Goal: Transaction & Acquisition: Purchase product/service

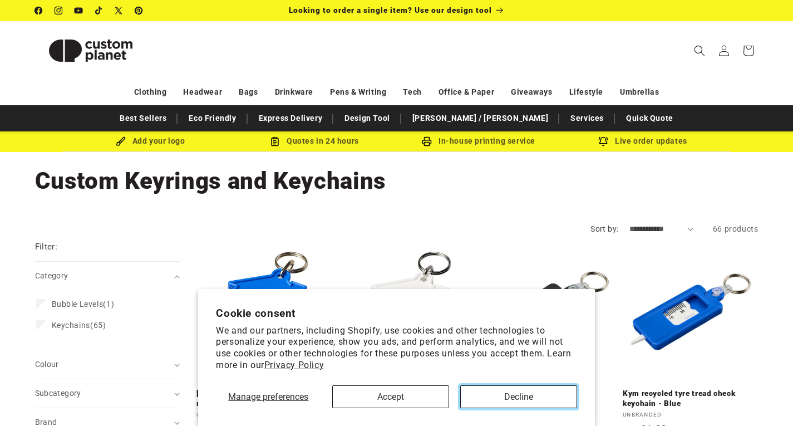
click at [525, 400] on button "Decline" at bounding box center [518, 396] width 117 height 23
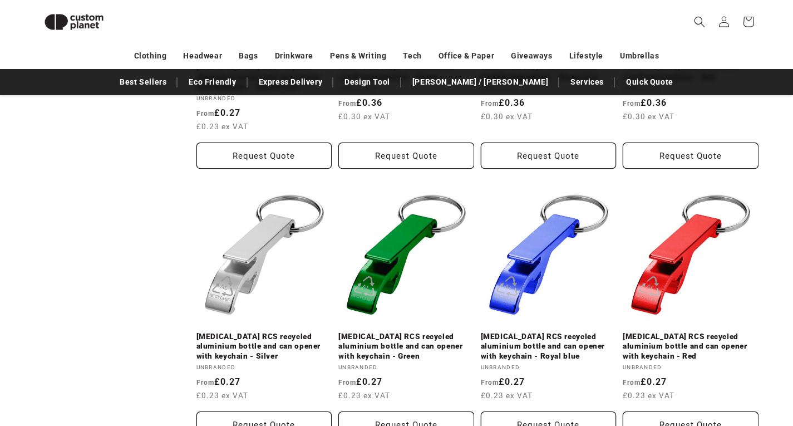
scroll to position [1376, 0]
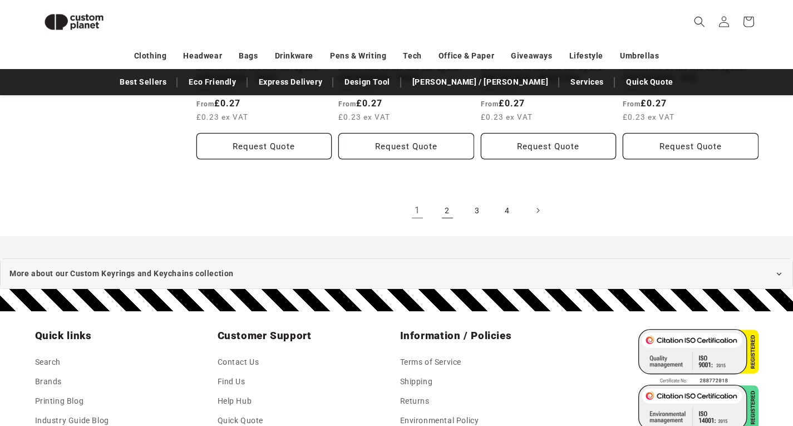
click at [443, 203] on link "2" at bounding box center [447, 210] width 24 height 24
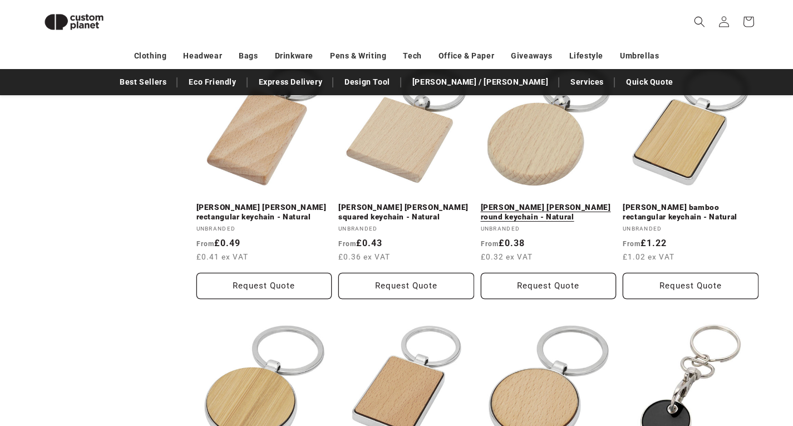
scroll to position [374, 0]
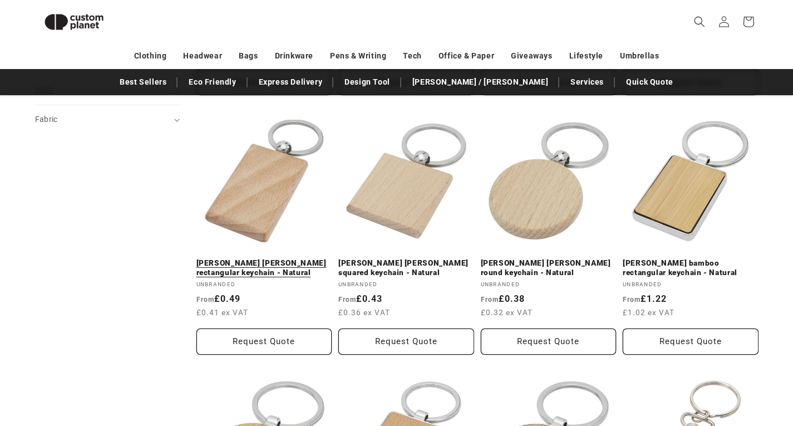
click at [267, 258] on link "[PERSON_NAME] [PERSON_NAME] rectangular keychain - Natural" at bounding box center [264, 267] width 136 height 19
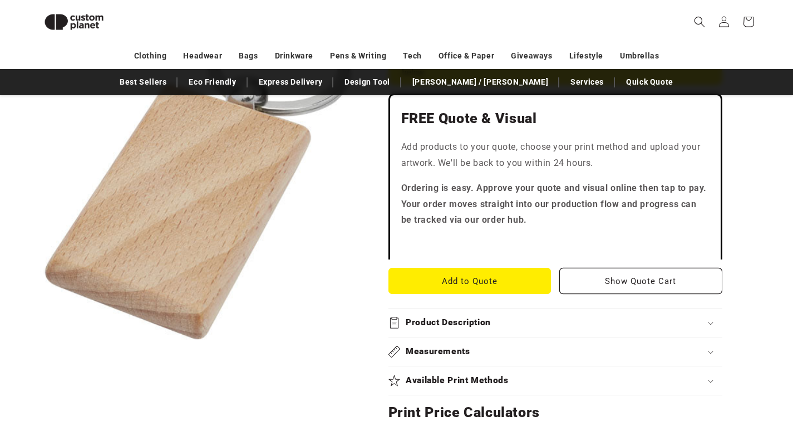
scroll to position [319, 0]
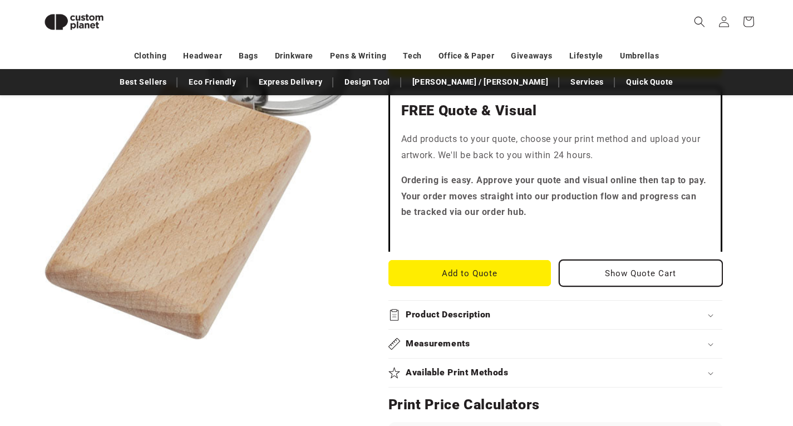
click at [630, 260] on button "Show Quote Cart" at bounding box center [640, 273] width 163 height 26
